Goal: Task Accomplishment & Management: Use online tool/utility

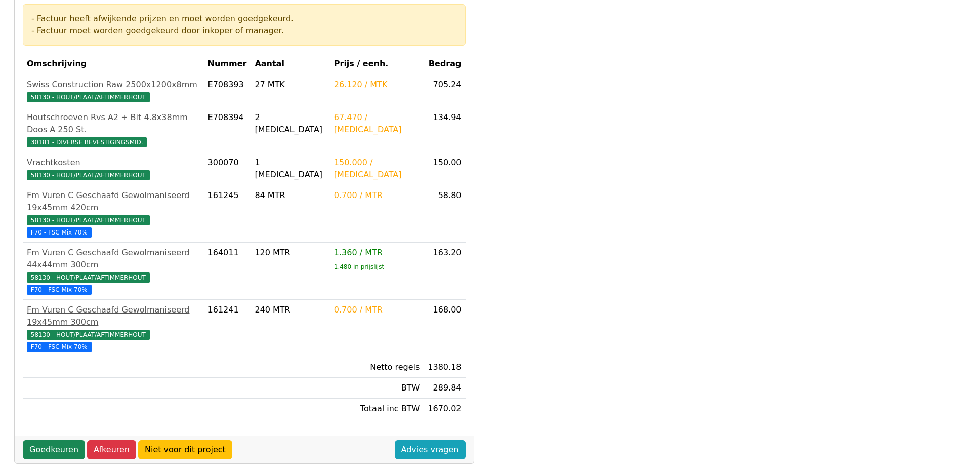
scroll to position [203, 0]
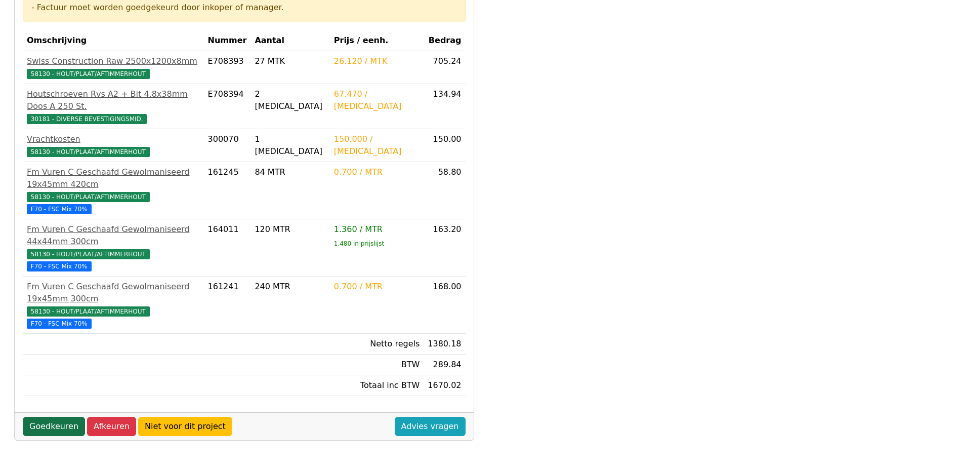
click at [30, 417] on link "Goedkeuren" at bounding box center [54, 426] width 62 height 19
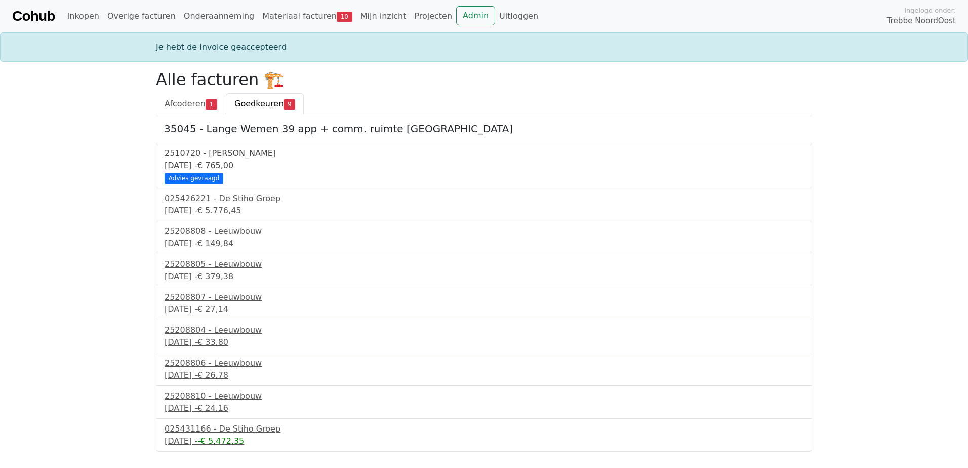
click at [216, 157] on div "2510720 - Van Dalen" at bounding box center [484, 153] width 639 height 12
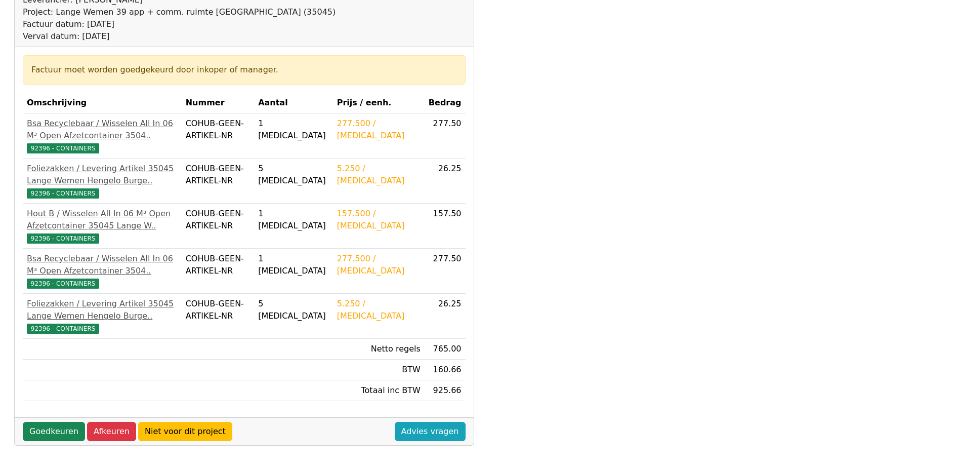
scroll to position [342, 0]
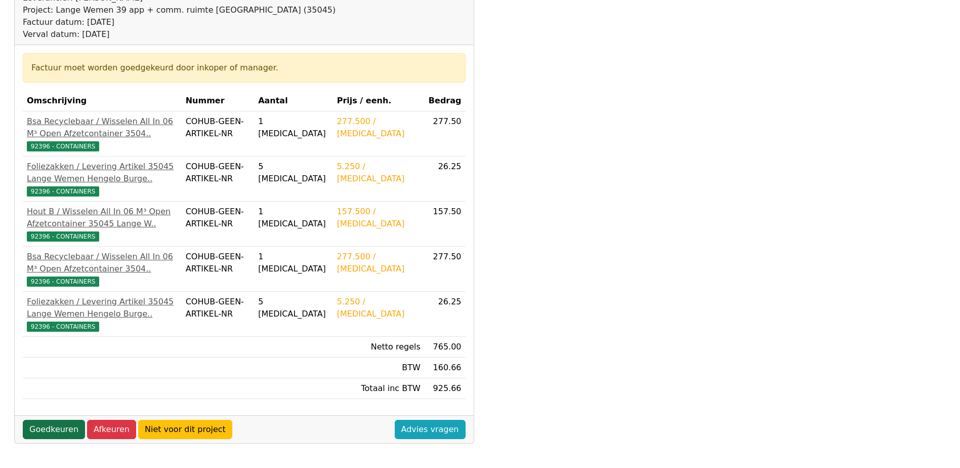
click at [73, 425] on link "Goedkeuren" at bounding box center [54, 429] width 62 height 19
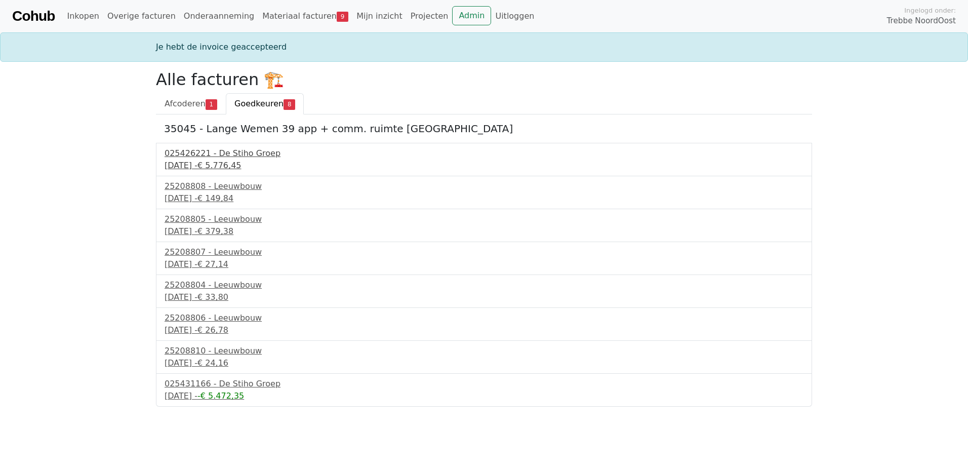
click at [233, 156] on div "025426221 - De Stiho Groep" at bounding box center [484, 153] width 639 height 12
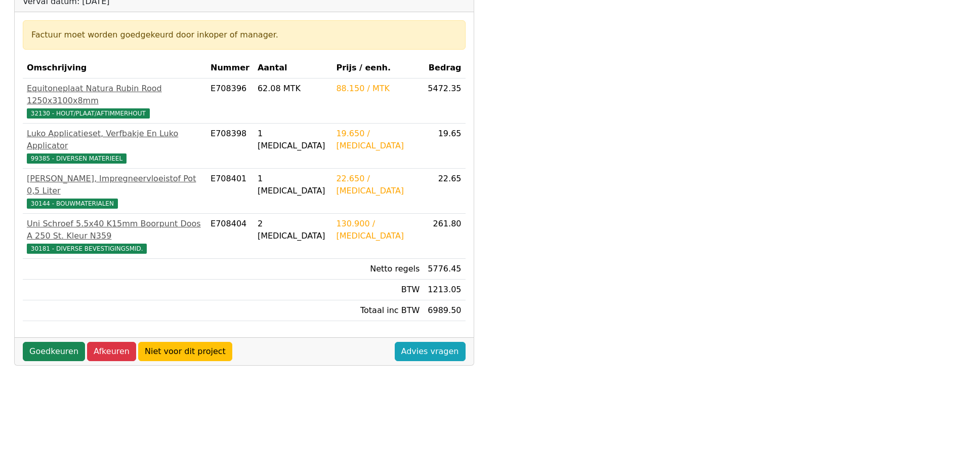
scroll to position [283, 0]
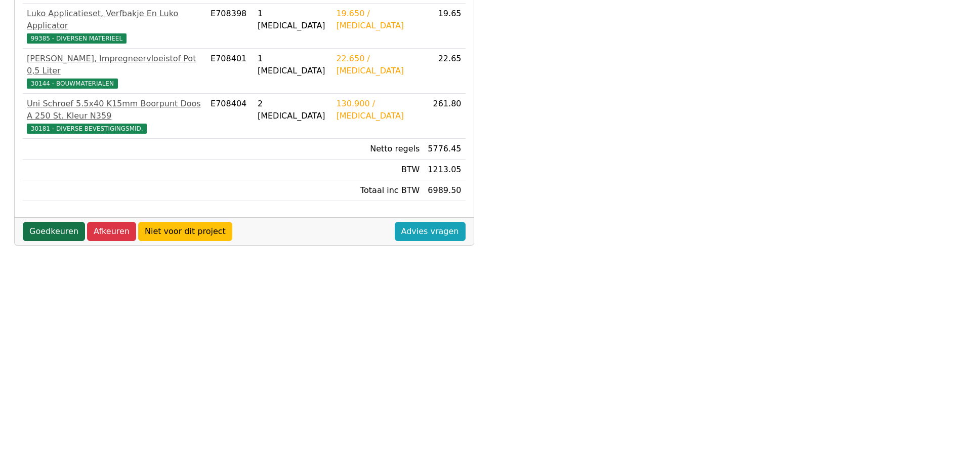
click at [65, 222] on link "Goedkeuren" at bounding box center [54, 231] width 62 height 19
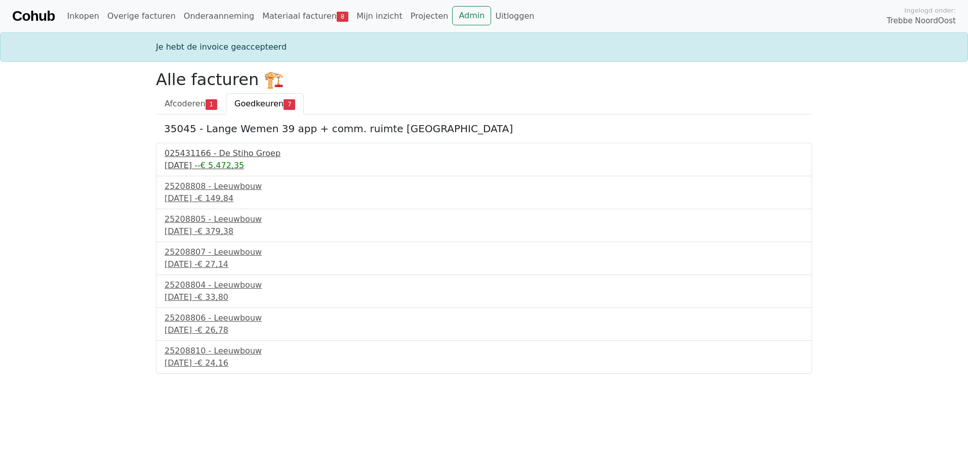
click at [203, 160] on div "3 september 2025 - -€ 5.472,35" at bounding box center [484, 165] width 639 height 12
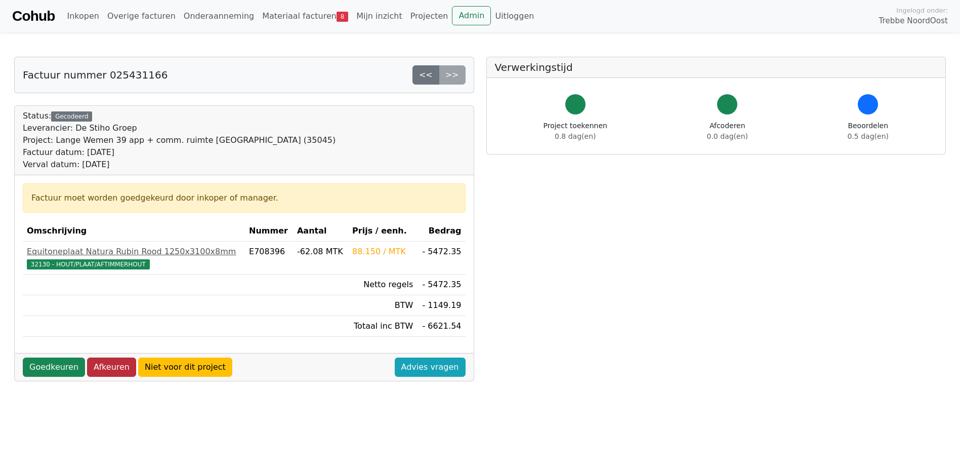
click at [108, 368] on link "Afkeuren" at bounding box center [111, 366] width 49 height 19
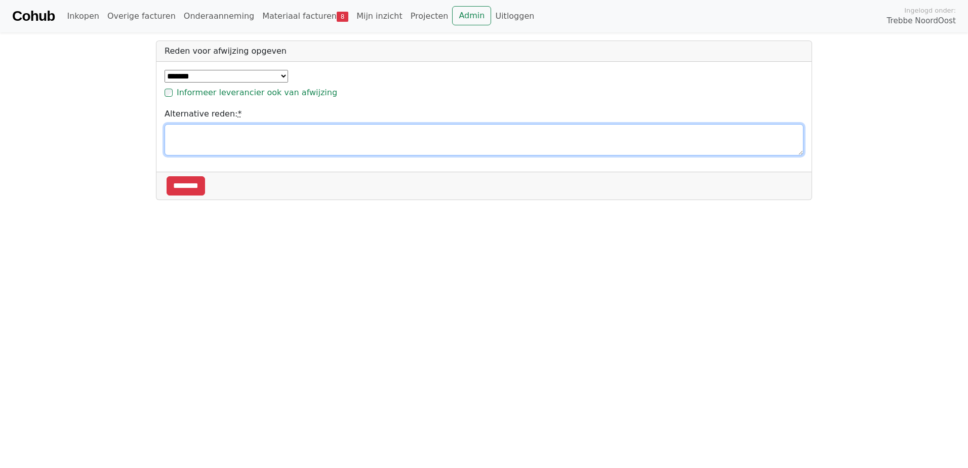
click at [206, 138] on textarea "Alternative reden: *" at bounding box center [484, 139] width 639 height 31
type textarea "**********"
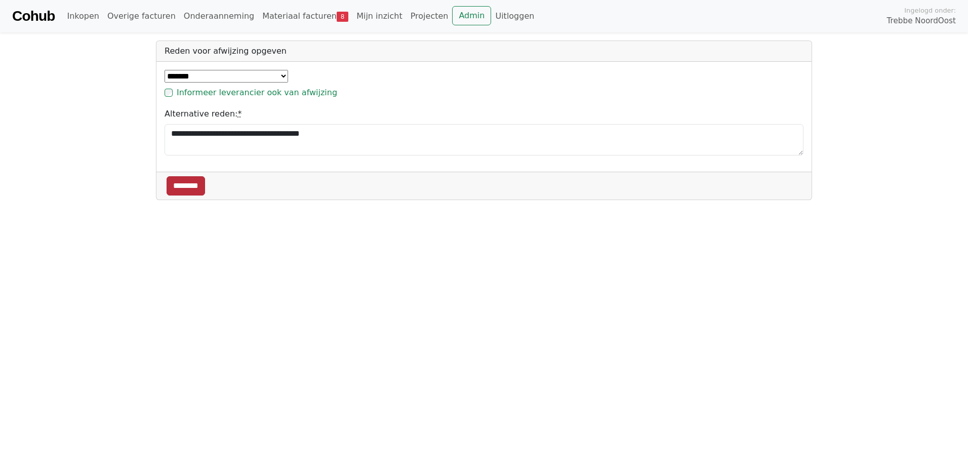
click at [192, 187] on input "********" at bounding box center [186, 185] width 38 height 19
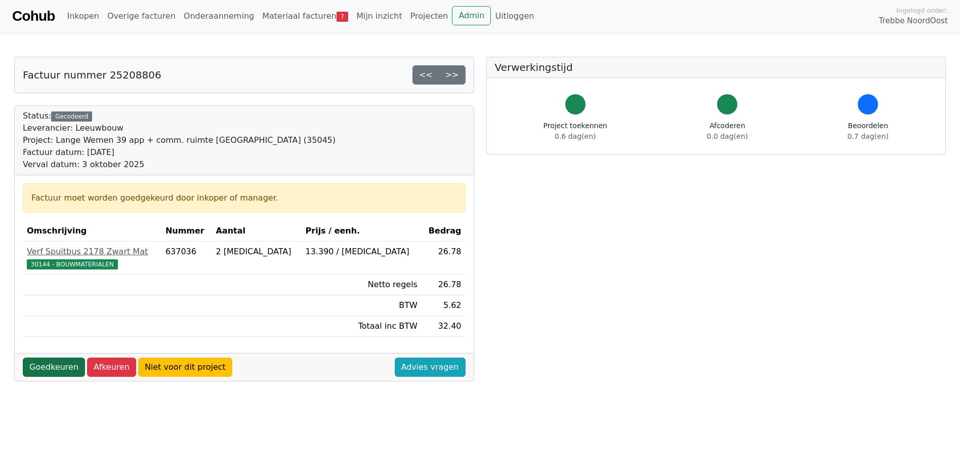
click at [46, 362] on link "Goedkeuren" at bounding box center [54, 366] width 62 height 19
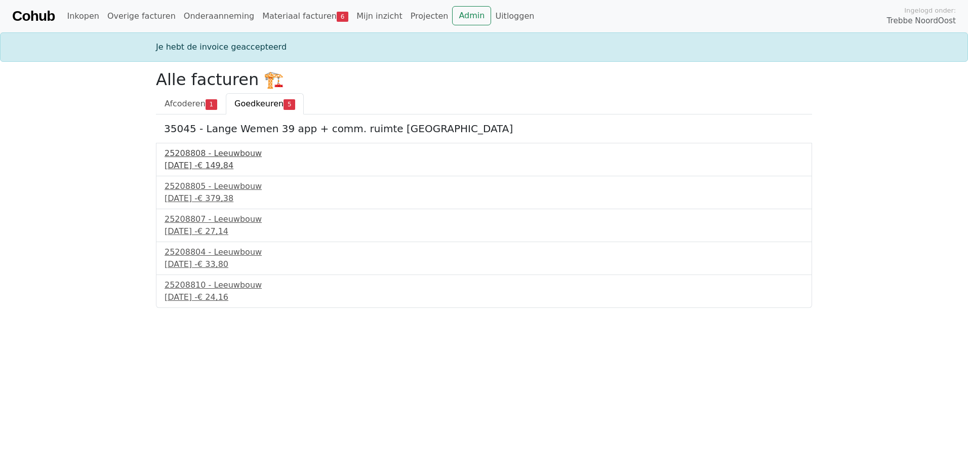
click at [227, 153] on div "25208808 - Leeuwbouw" at bounding box center [484, 153] width 639 height 12
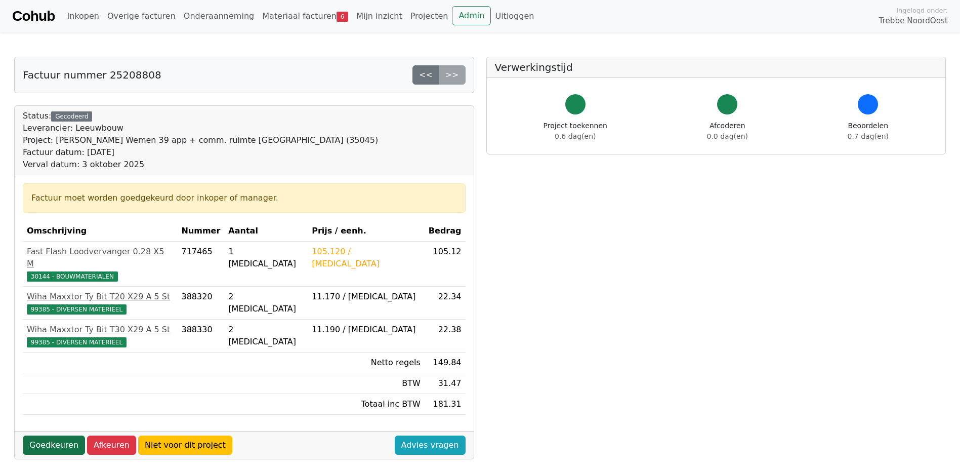
click at [54, 435] on link "Goedkeuren" at bounding box center [54, 444] width 62 height 19
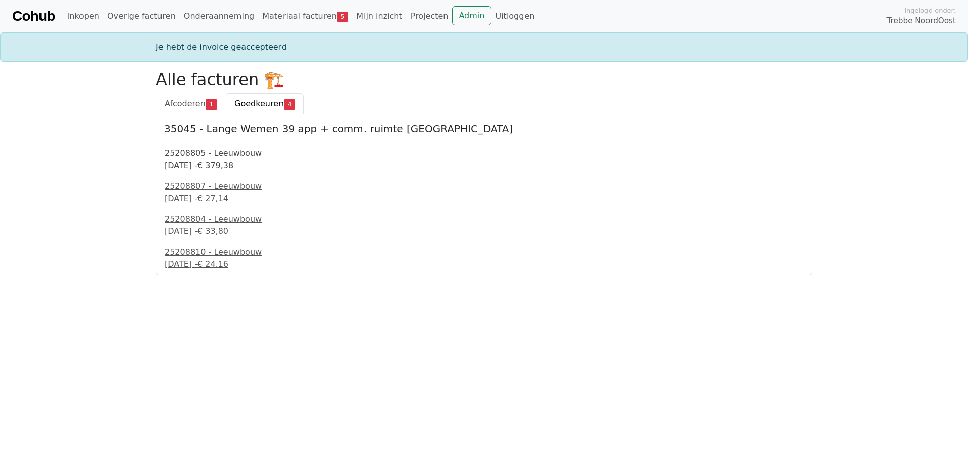
click at [213, 158] on div "25208805 - Leeuwbouw" at bounding box center [484, 153] width 639 height 12
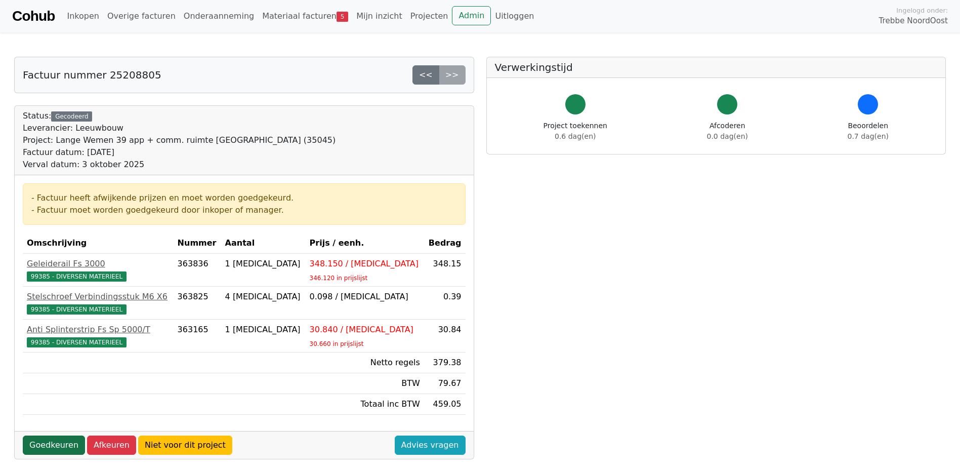
drag, startPoint x: 49, startPoint y: 444, endPoint x: 52, endPoint y: 436, distance: 8.2
click at [49, 443] on link "Goedkeuren" at bounding box center [54, 444] width 62 height 19
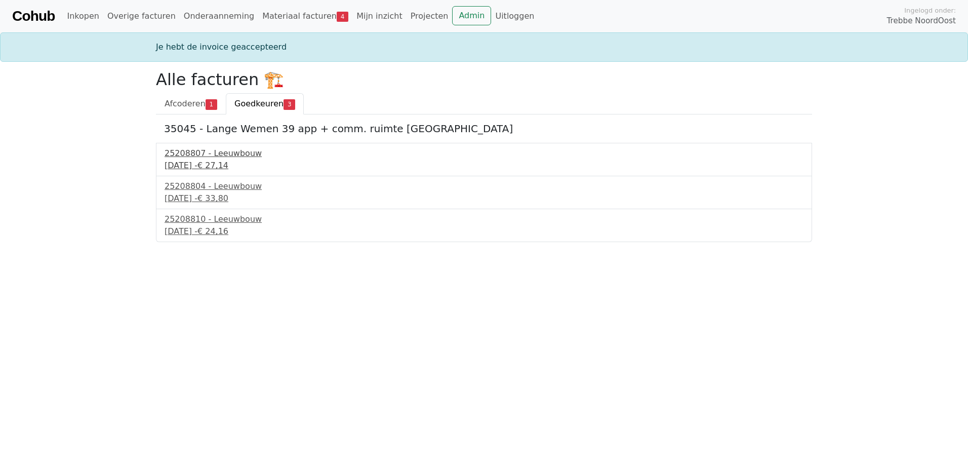
click at [193, 156] on div "25208807 - Leeuwbouw" at bounding box center [484, 153] width 639 height 12
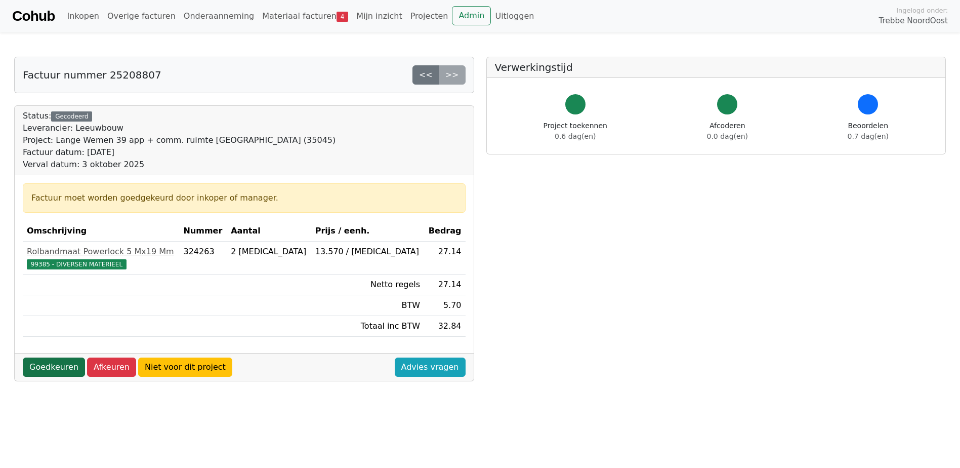
click at [61, 372] on link "Goedkeuren" at bounding box center [54, 366] width 62 height 19
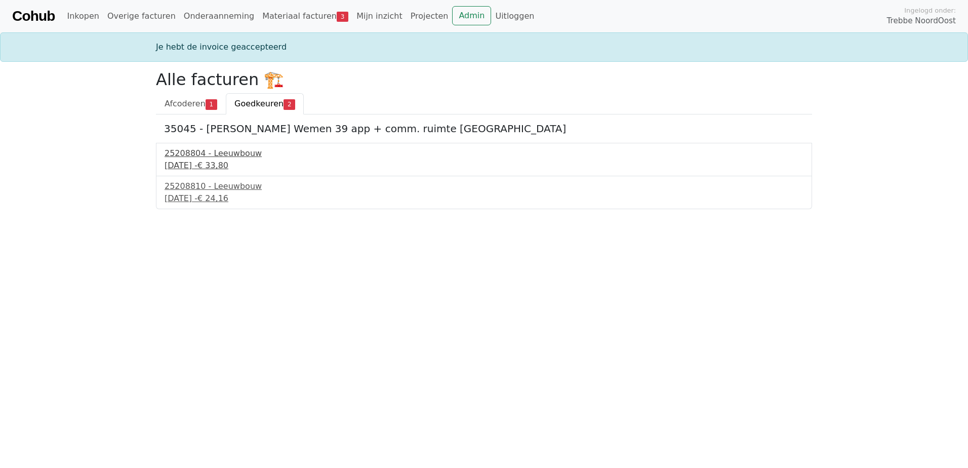
click at [211, 163] on div "[DATE] - € 33,80" at bounding box center [484, 165] width 639 height 12
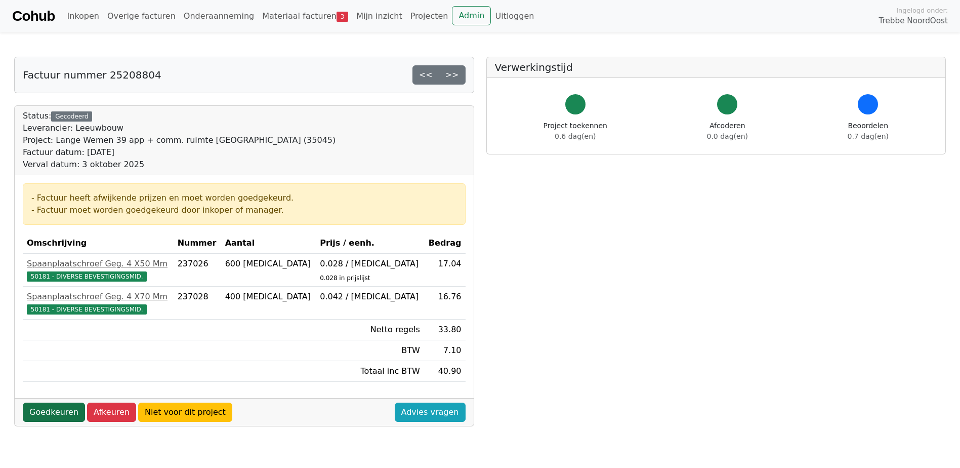
click at [61, 407] on link "Goedkeuren" at bounding box center [54, 411] width 62 height 19
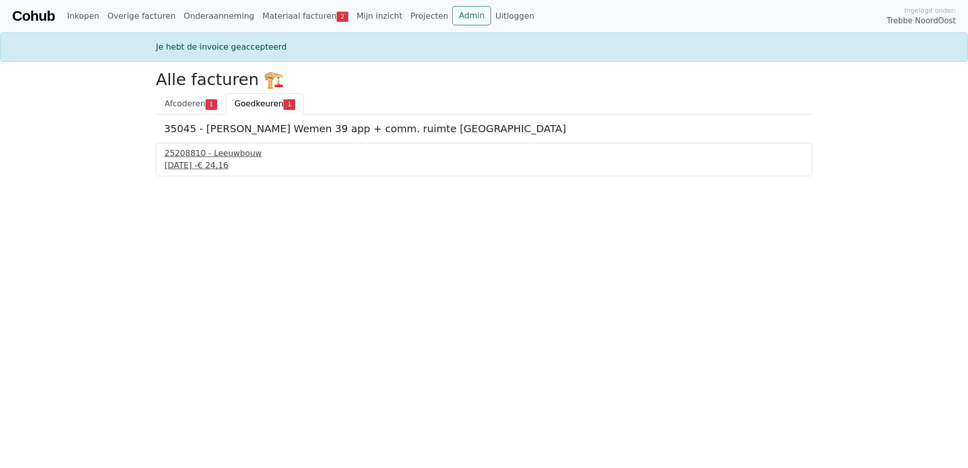
click at [199, 168] on div "[DATE] - € 24,16" at bounding box center [484, 165] width 639 height 12
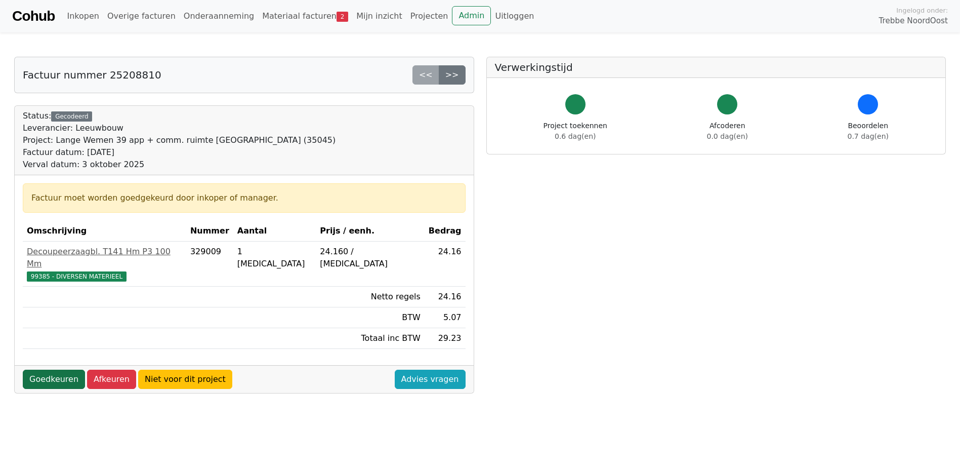
click at [71, 370] on link "Goedkeuren" at bounding box center [54, 379] width 62 height 19
